Goal: Task Accomplishment & Management: Complete application form

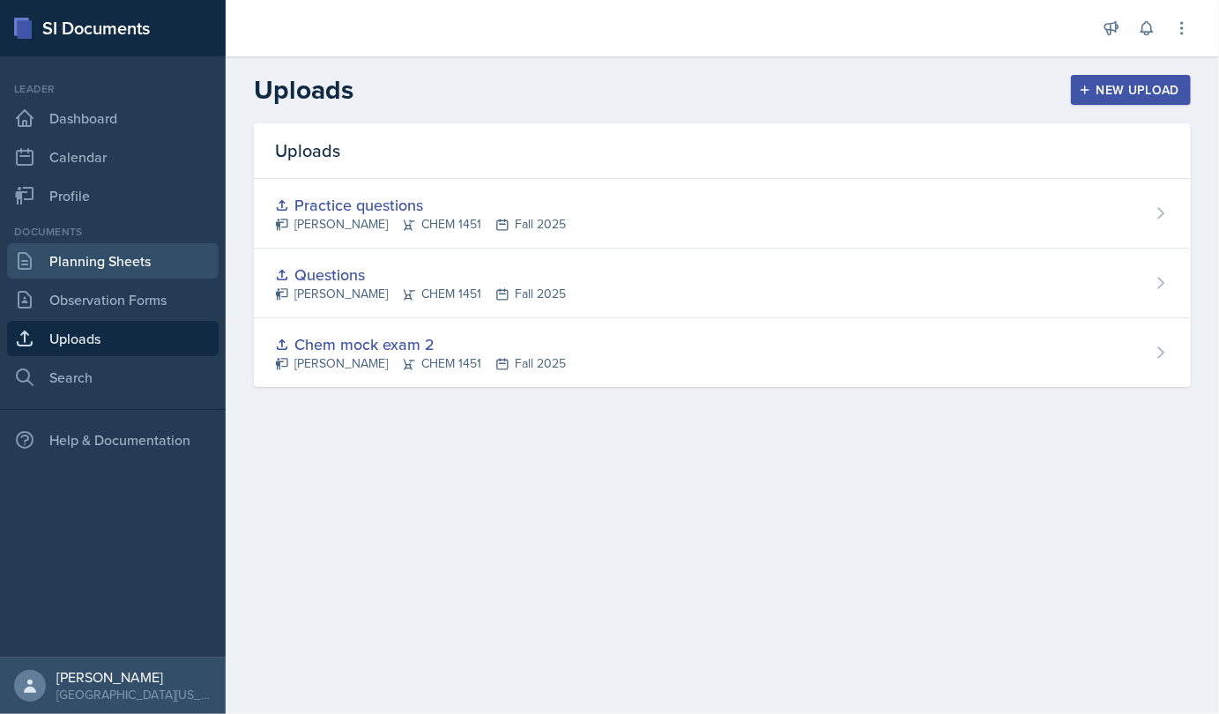
click at [130, 270] on link "Planning Sheets" at bounding box center [112, 260] width 211 height 35
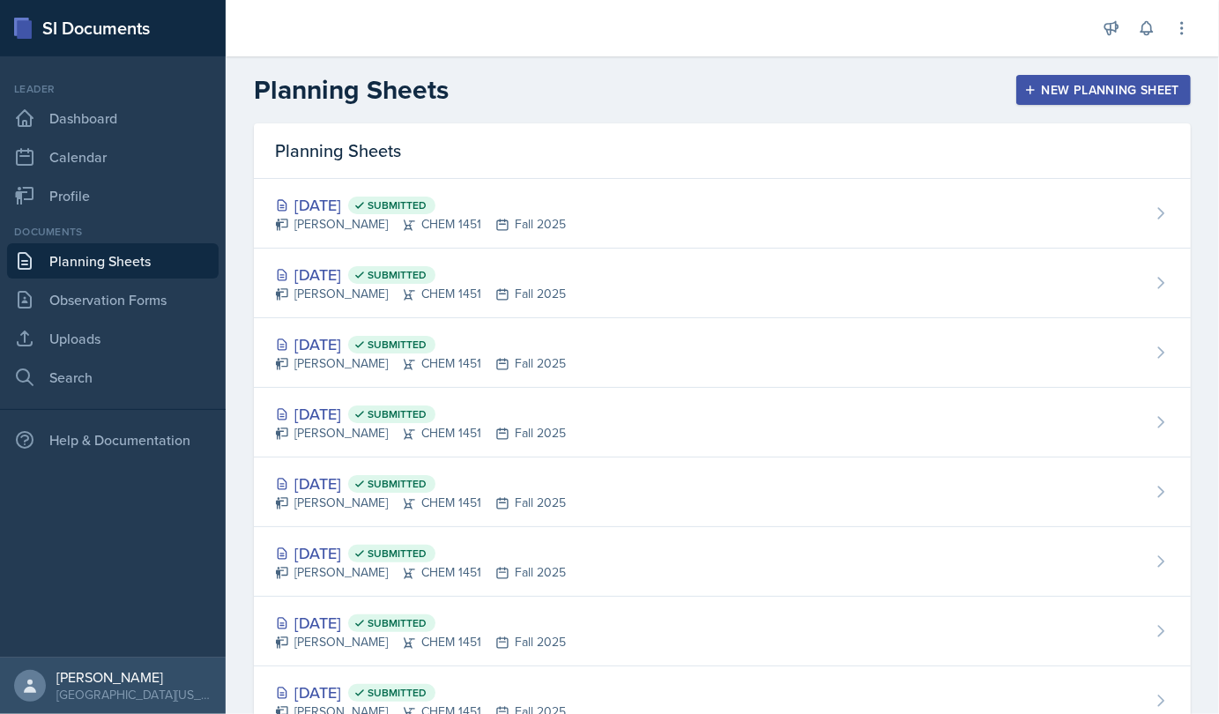
click at [1077, 93] on div "New Planning Sheet" at bounding box center [1103, 90] width 152 height 14
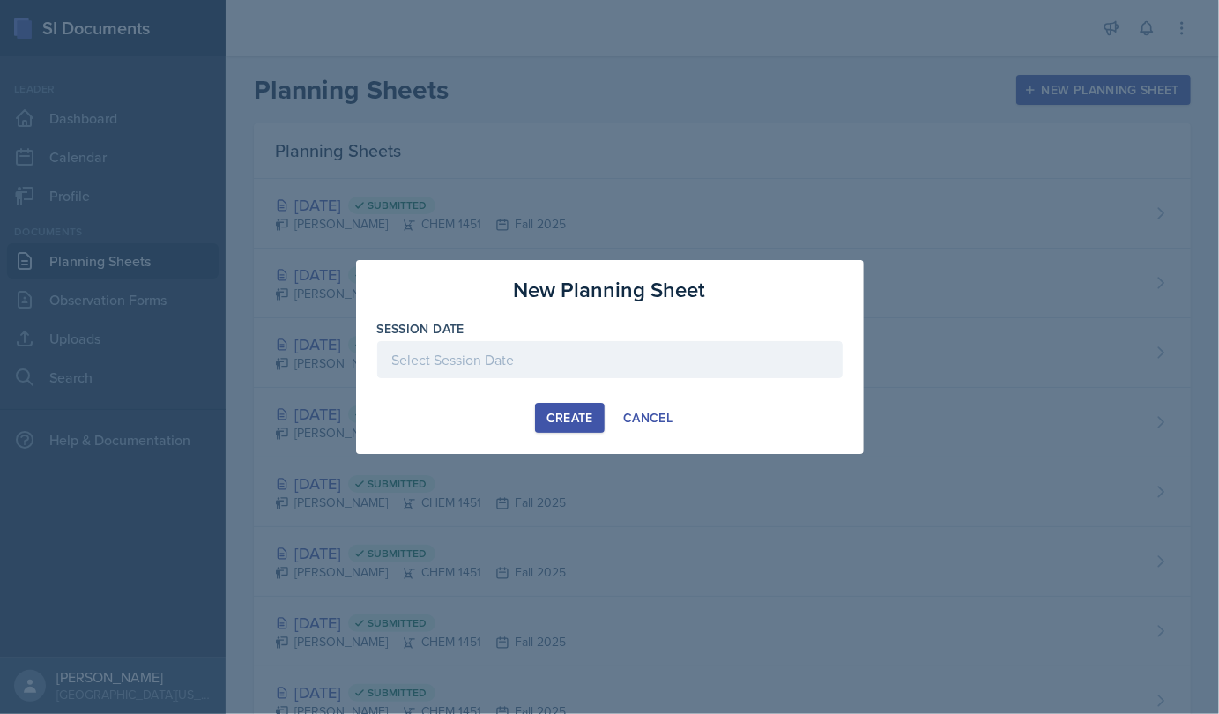
click at [477, 368] on div at bounding box center [609, 359] width 465 height 37
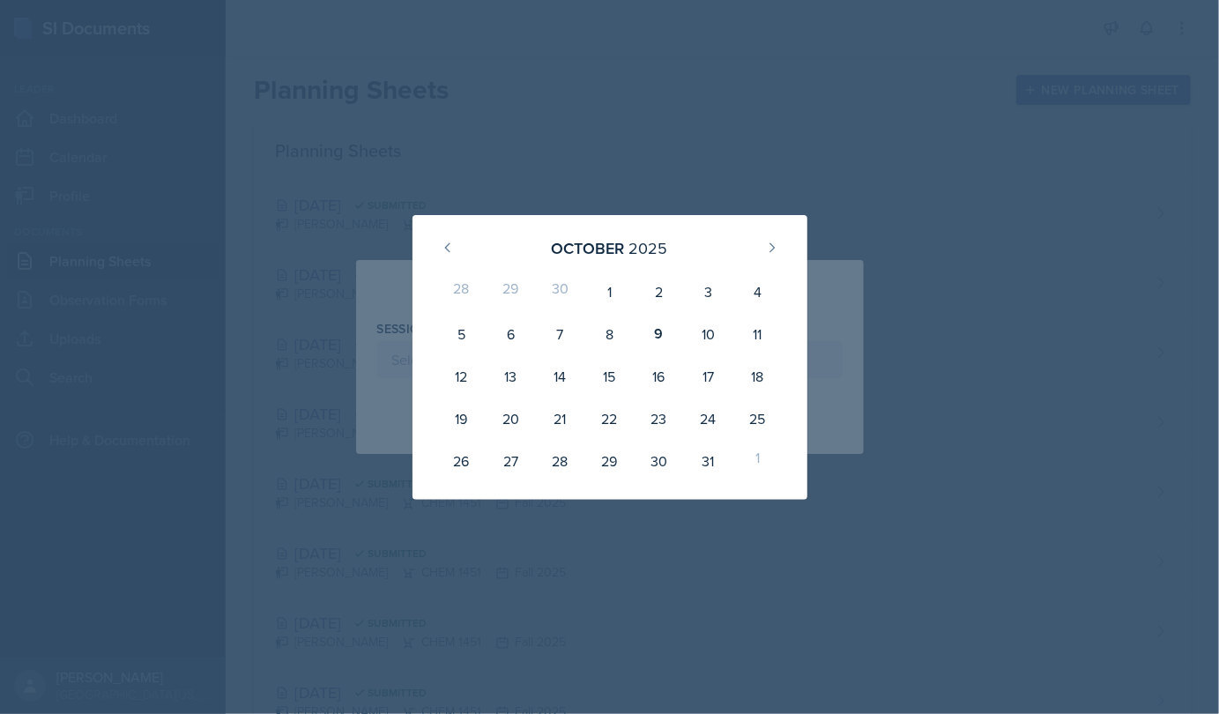
click at [710, 337] on div "10" at bounding box center [707, 334] width 49 height 42
type input "[DATE]"
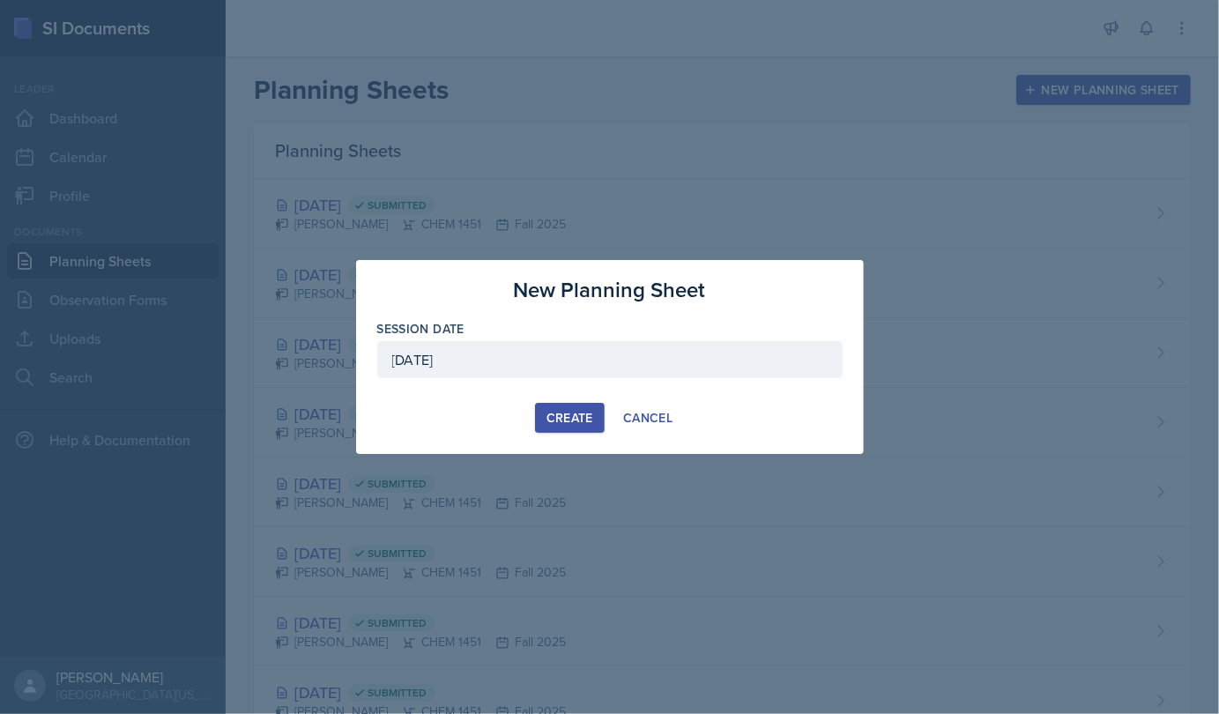
click at [559, 412] on div "Create" at bounding box center [569, 418] width 47 height 14
